Goal: Navigation & Orientation: Understand site structure

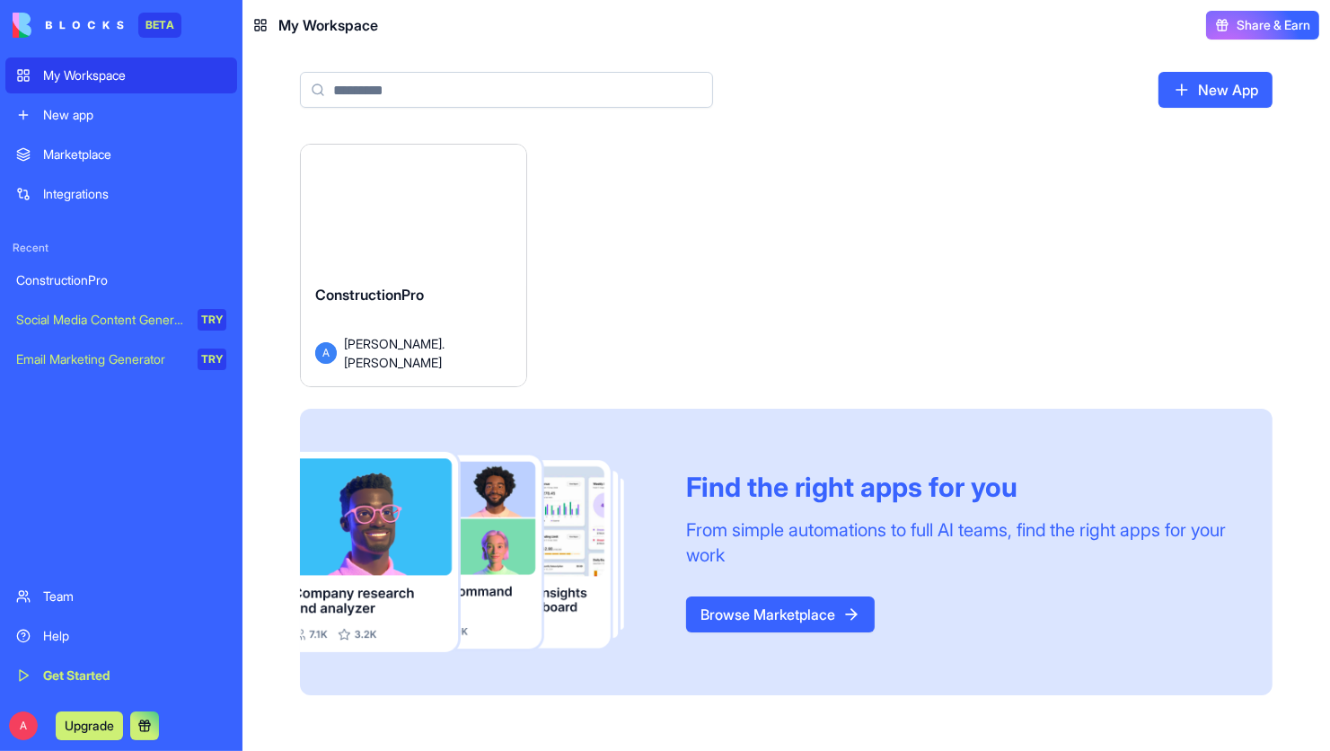
click at [397, 257] on div "Launch" at bounding box center [413, 215] width 225 height 141
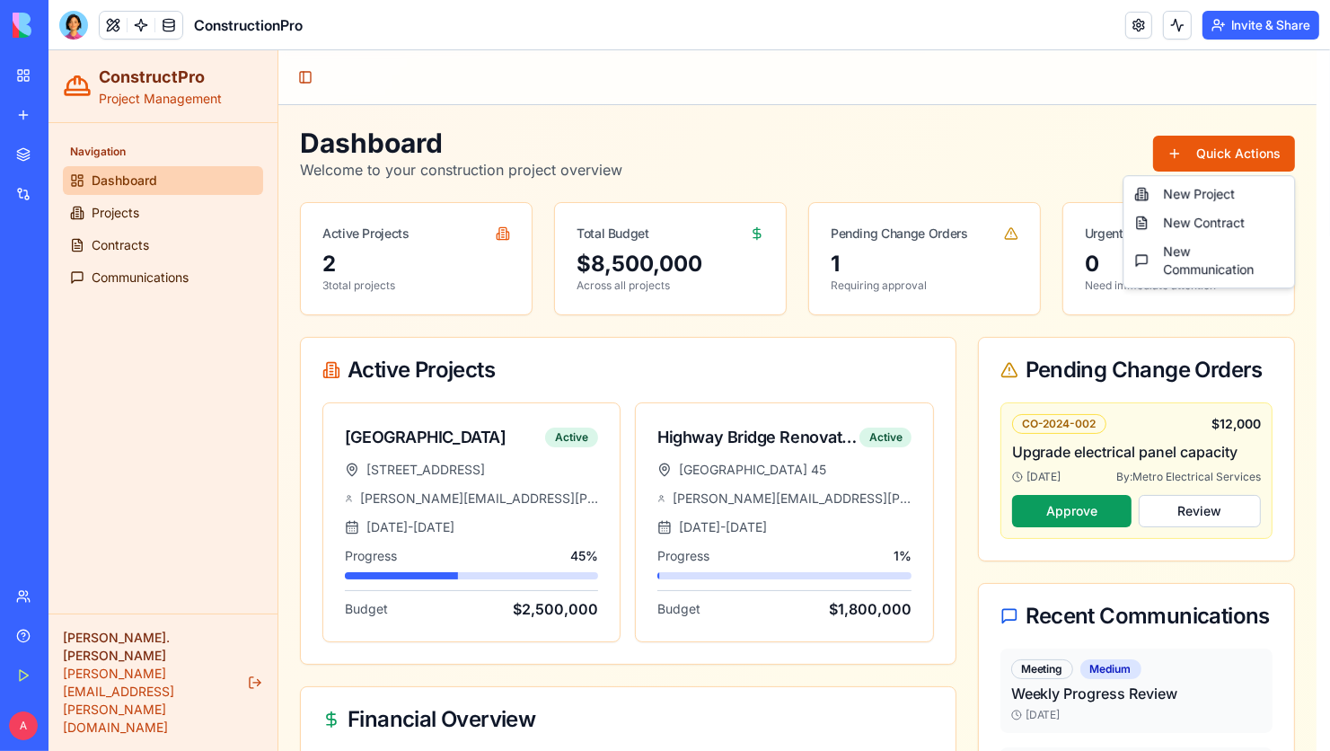
click at [1227, 151] on html "ConstructPro Project Management Navigation Dashboard Projects Contracts Communi…" at bounding box center [688, 721] width 1281 height 1342
click at [1185, 198] on div "New Project" at bounding box center [1208, 194] width 163 height 29
click at [1201, 148] on html "ConstructPro Project Management Navigation Dashboard Projects Contracts Communi…" at bounding box center [688, 721] width 1281 height 1342
click at [1172, 189] on div "New Project" at bounding box center [1208, 194] width 163 height 29
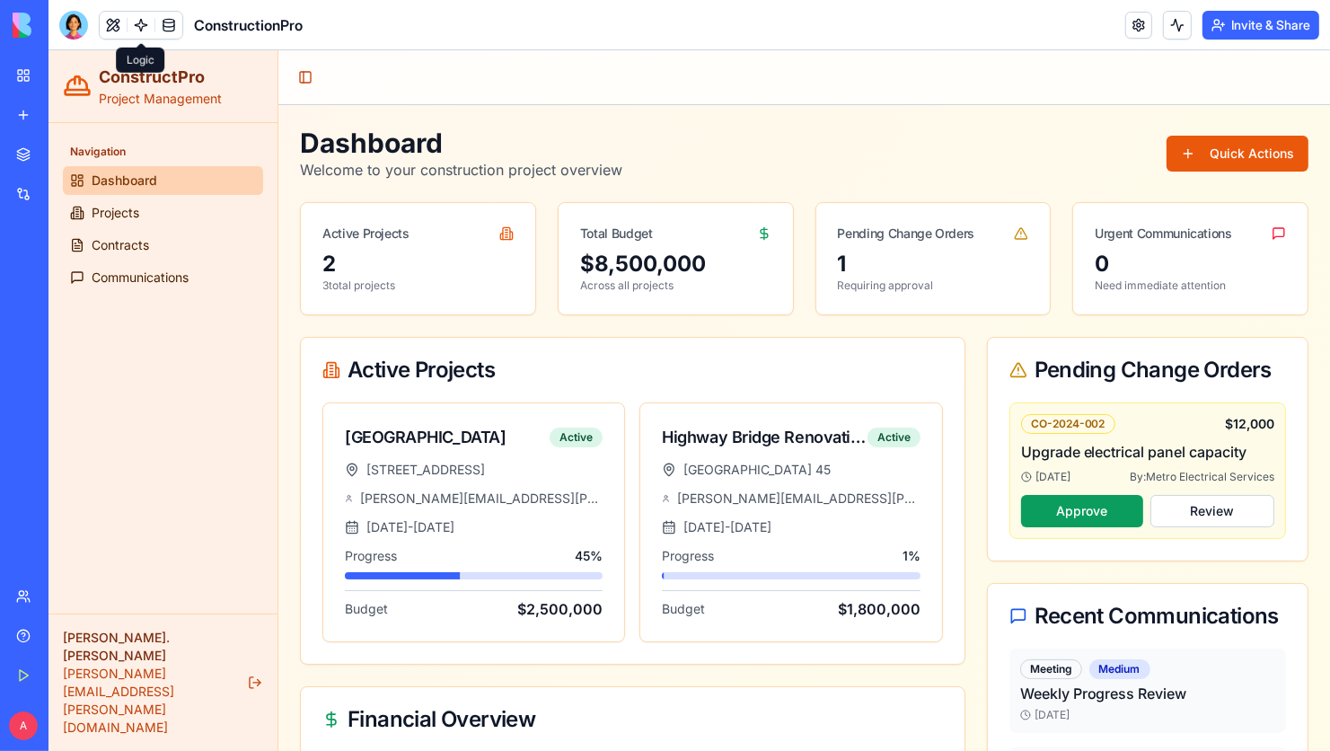
click at [140, 28] on link at bounding box center [141, 25] width 27 height 27
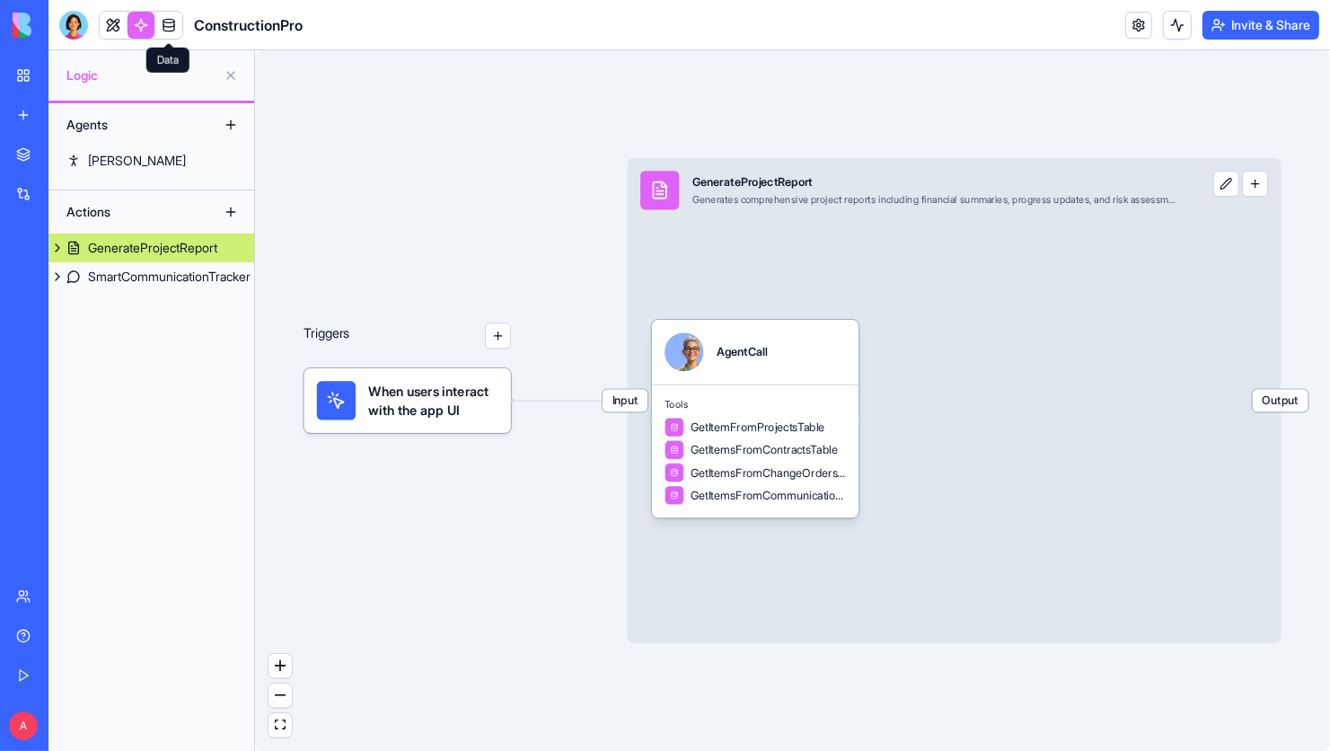
click at [171, 18] on link at bounding box center [168, 25] width 27 height 27
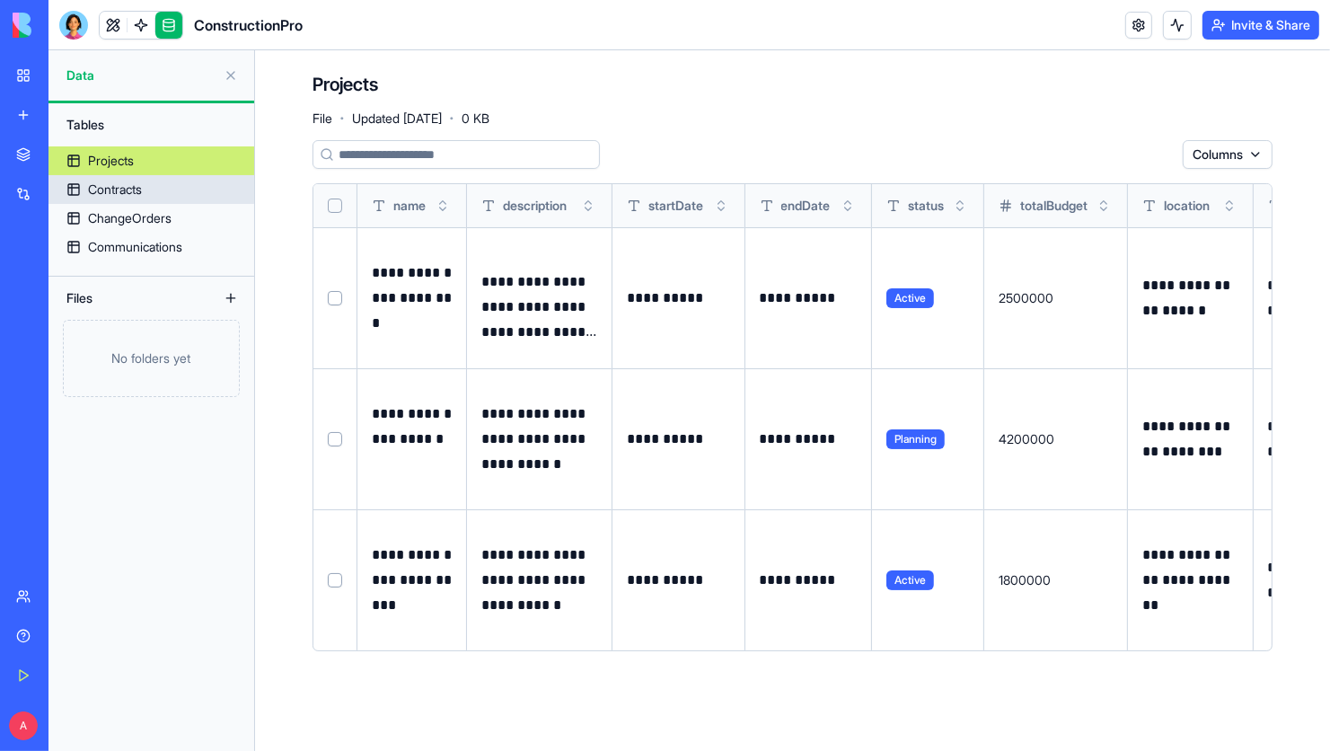
click at [122, 189] on div "Contracts" at bounding box center [115, 189] width 54 height 18
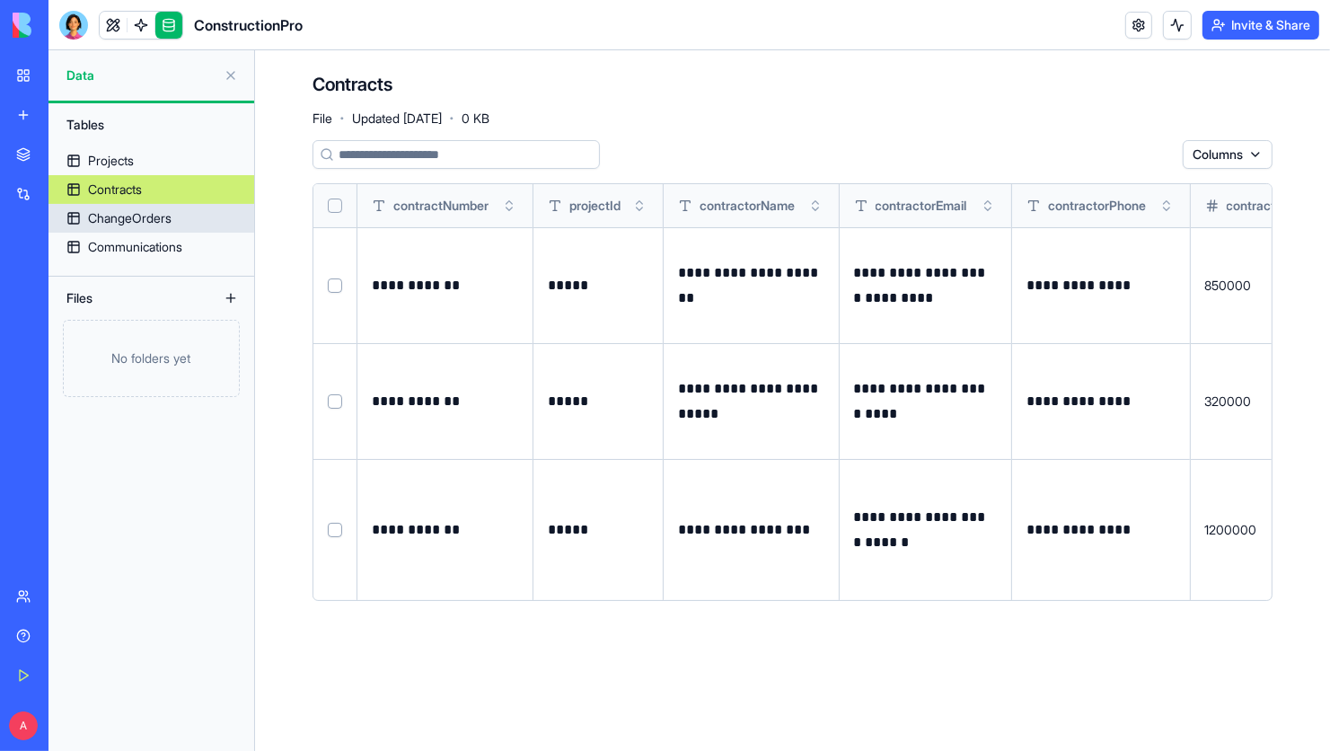
click at [124, 216] on div "ChangeOrders" at bounding box center [130, 218] width 84 height 18
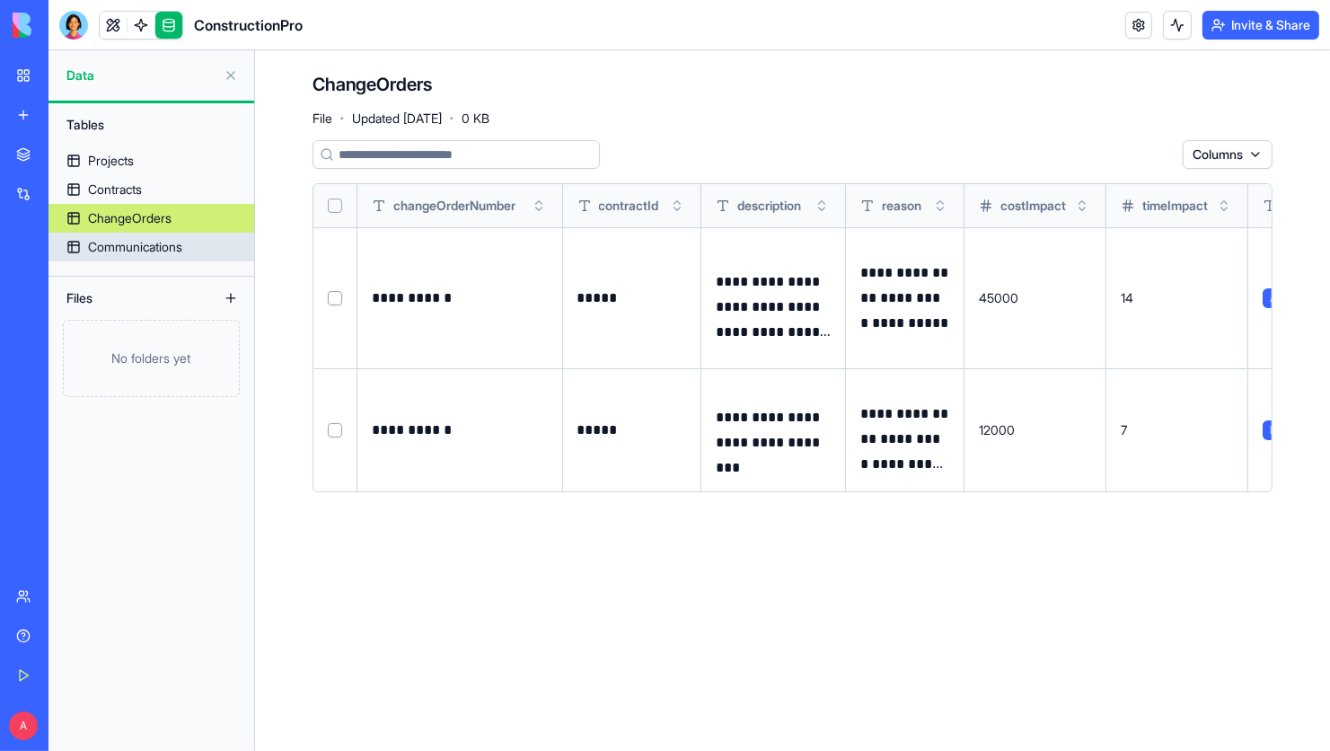
click at [128, 255] on div "Communications" at bounding box center [135, 247] width 94 height 18
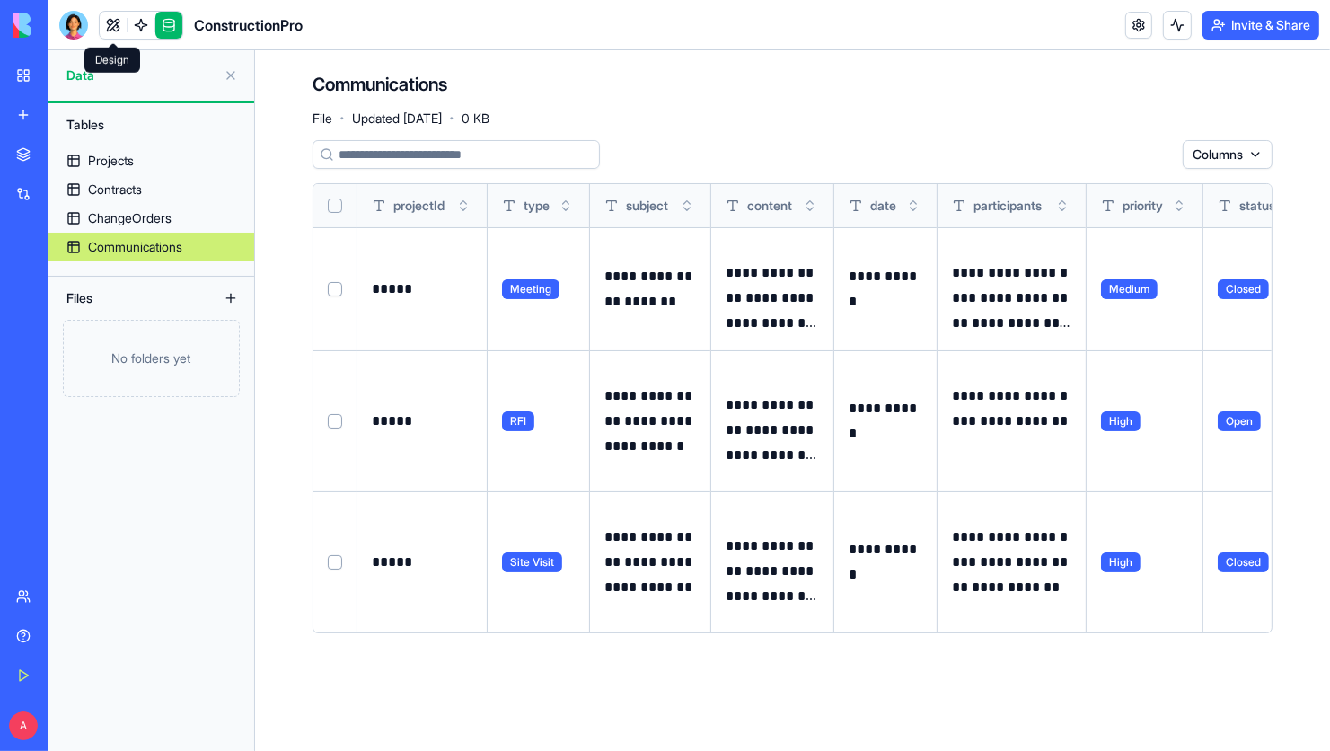
click at [118, 29] on link at bounding box center [113, 25] width 27 height 27
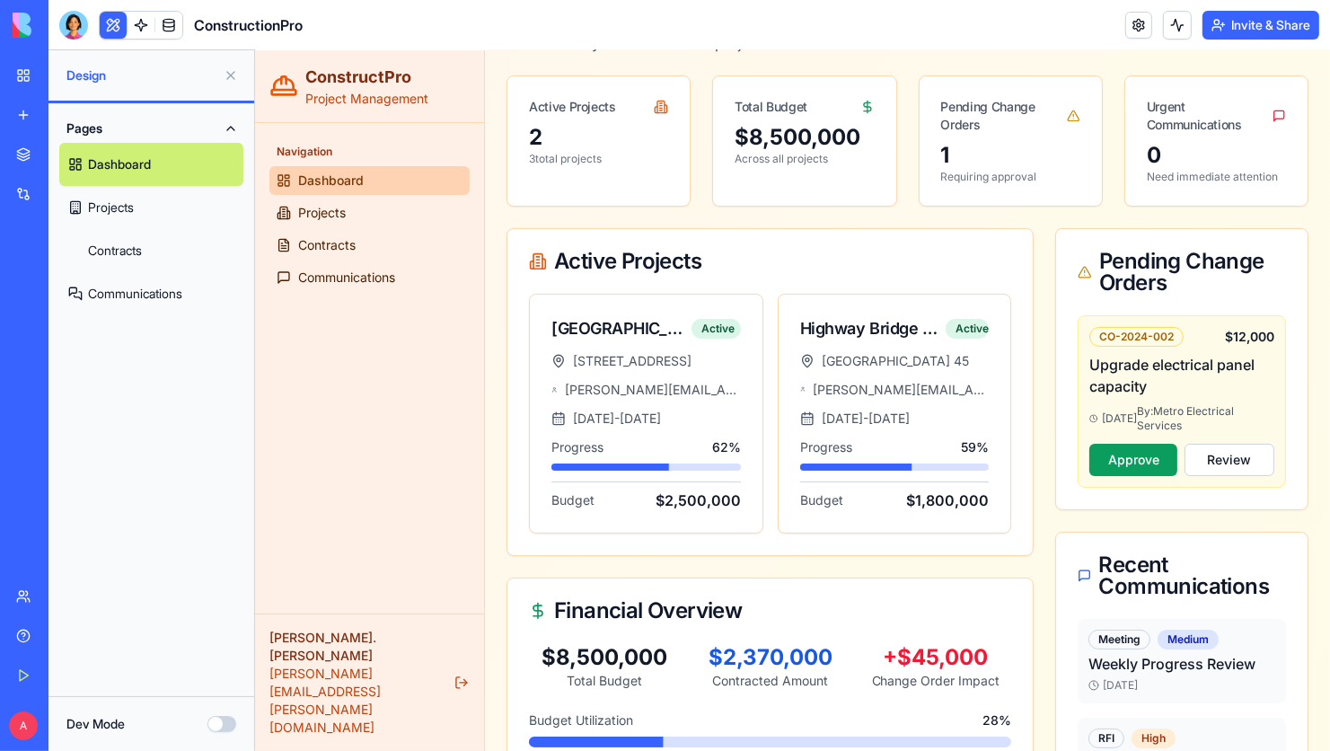
scroll to position [90, 0]
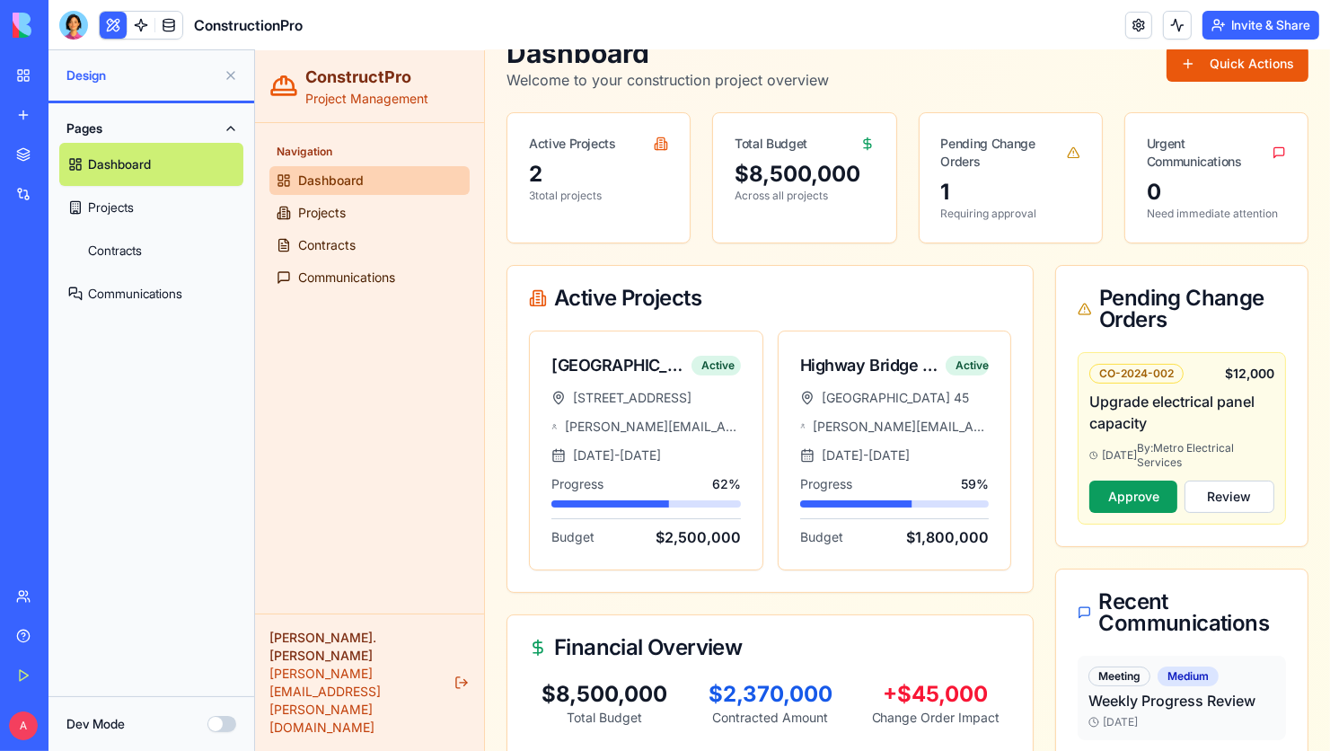
click at [566, 198] on p "3 total projects" at bounding box center [597, 196] width 139 height 14
click at [346, 213] on link "Projects" at bounding box center [368, 212] width 200 height 29
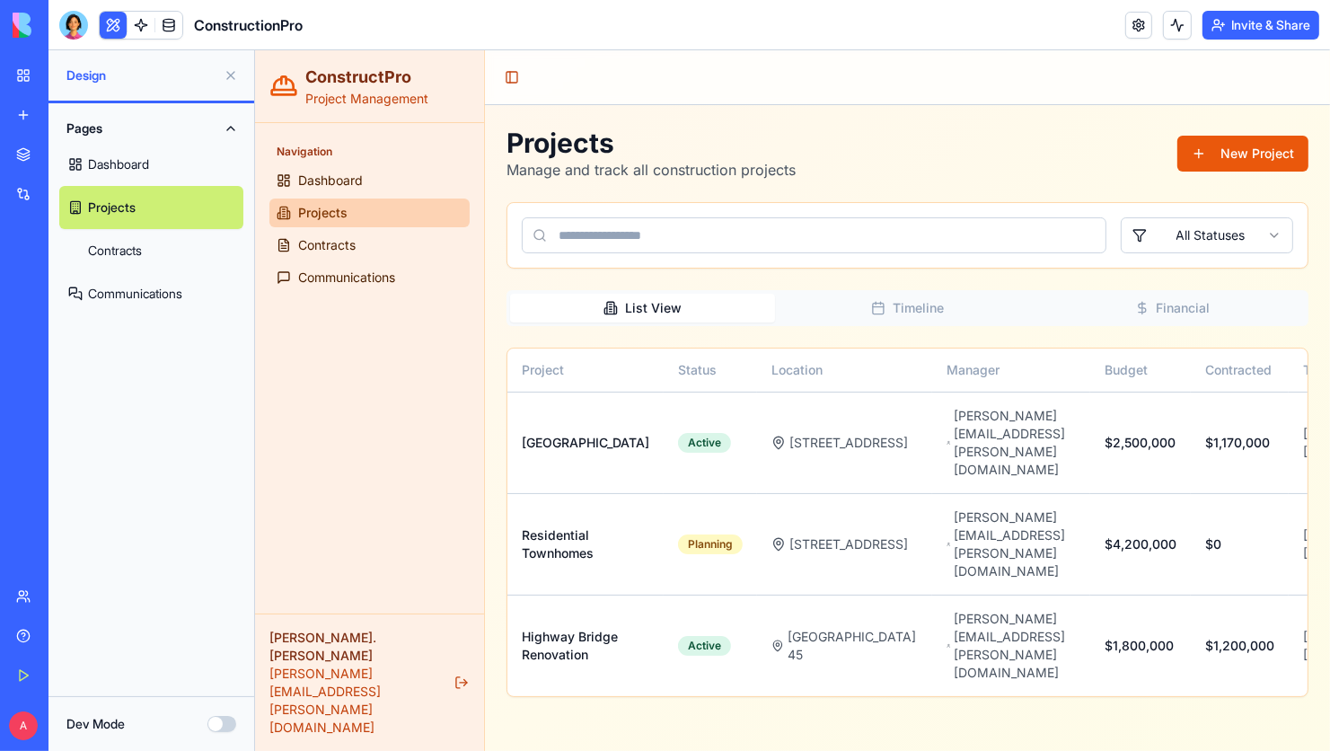
click at [28, 193] on link "Integrations" at bounding box center [41, 194] width 72 height 36
